Goal: Task Accomplishment & Management: Use online tool/utility

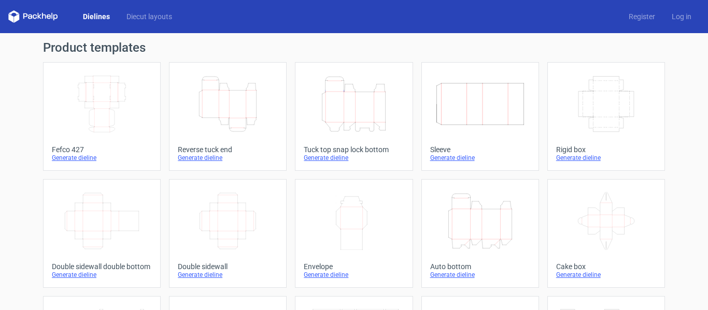
scroll to position [337, 0]
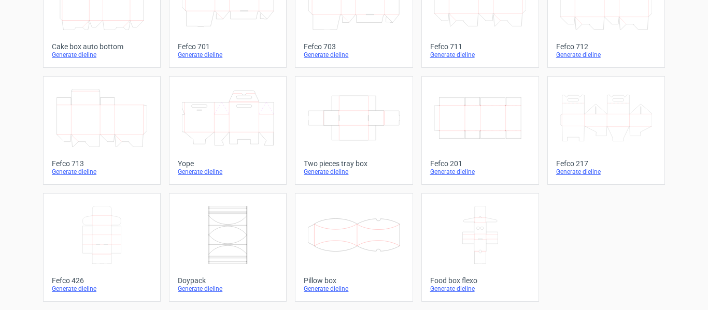
click at [504, 124] on icon "Width Depth Height" at bounding box center [480, 118] width 92 height 58
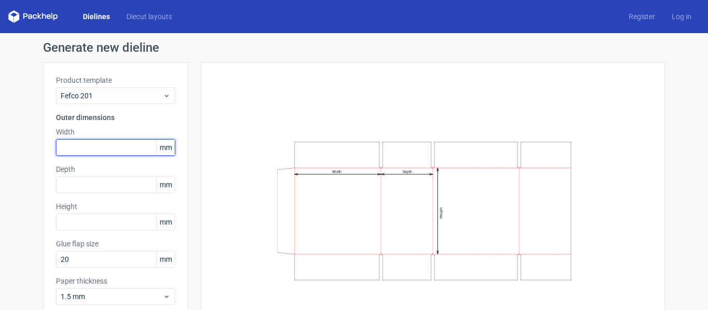
click at [112, 144] on input "text" at bounding box center [115, 147] width 119 height 17
type input "400"
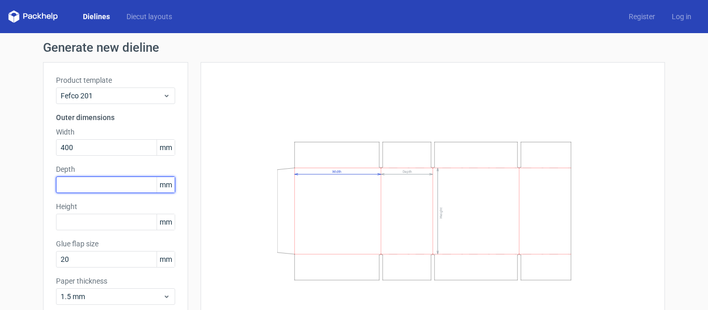
click at [94, 186] on input "text" at bounding box center [115, 185] width 119 height 17
type input "170"
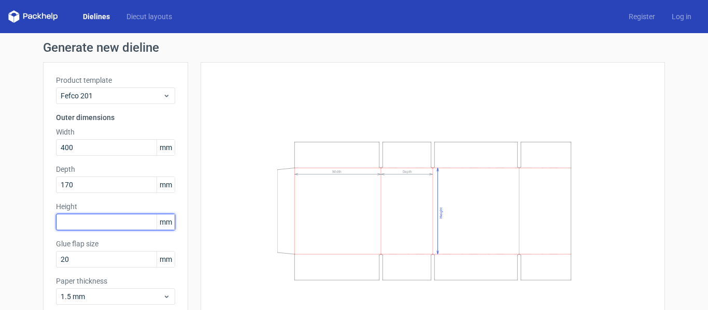
click at [91, 217] on input "text" at bounding box center [115, 222] width 119 height 17
type input "180"
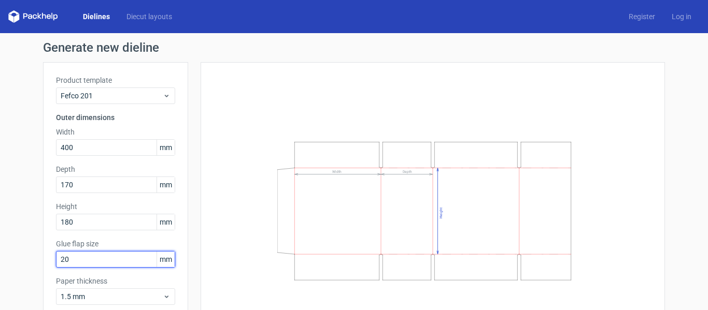
click at [78, 258] on input "20" at bounding box center [115, 259] width 119 height 17
type input "2"
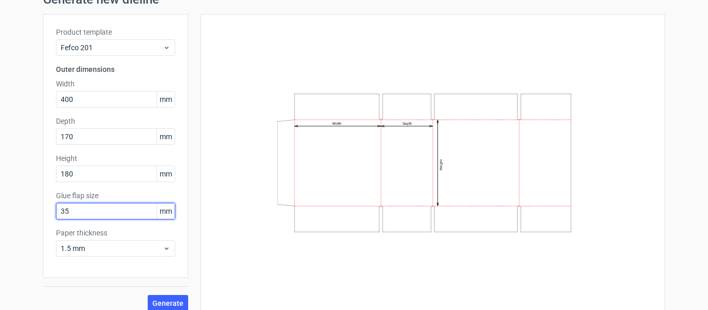
scroll to position [58, 0]
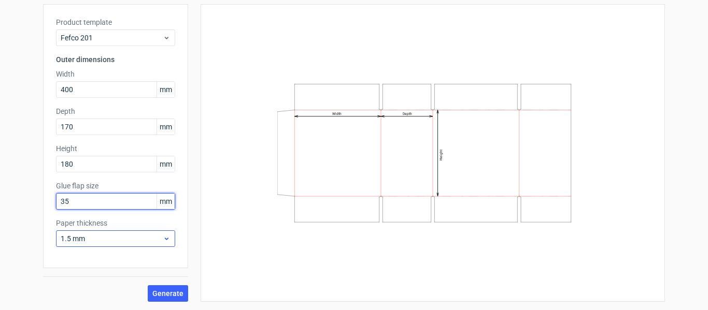
type input "35"
click at [163, 241] on icon at bounding box center [167, 239] width 8 height 8
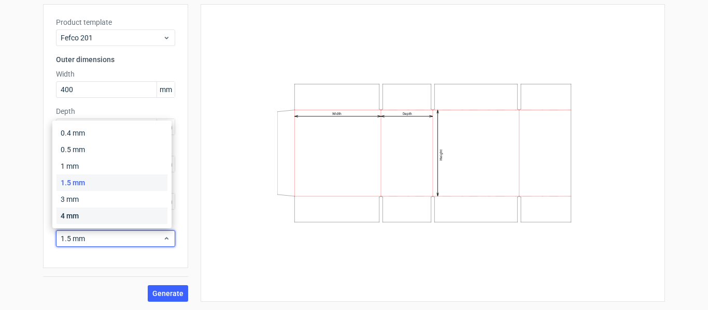
click at [93, 214] on div "4 mm" at bounding box center [111, 216] width 111 height 17
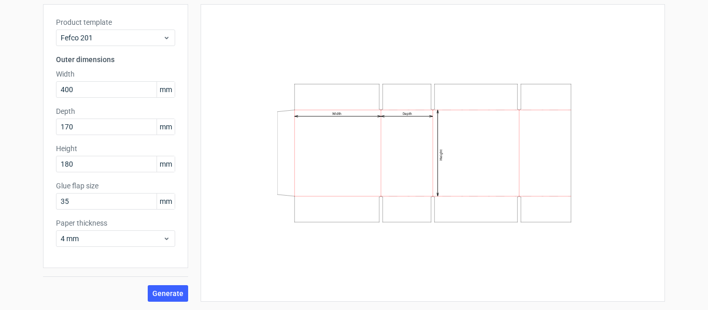
click at [255, 251] on div "Width Depth Height" at bounding box center [433, 153] width 439 height 272
click at [173, 291] on span "Generate" at bounding box center [167, 293] width 31 height 7
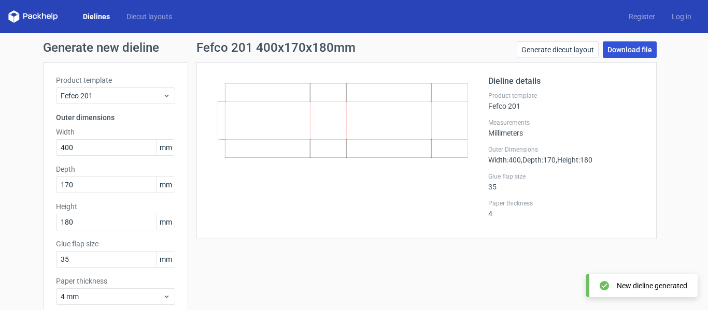
click at [633, 49] on link "Download file" at bounding box center [630, 49] width 54 height 17
